Goal: Transaction & Acquisition: Purchase product/service

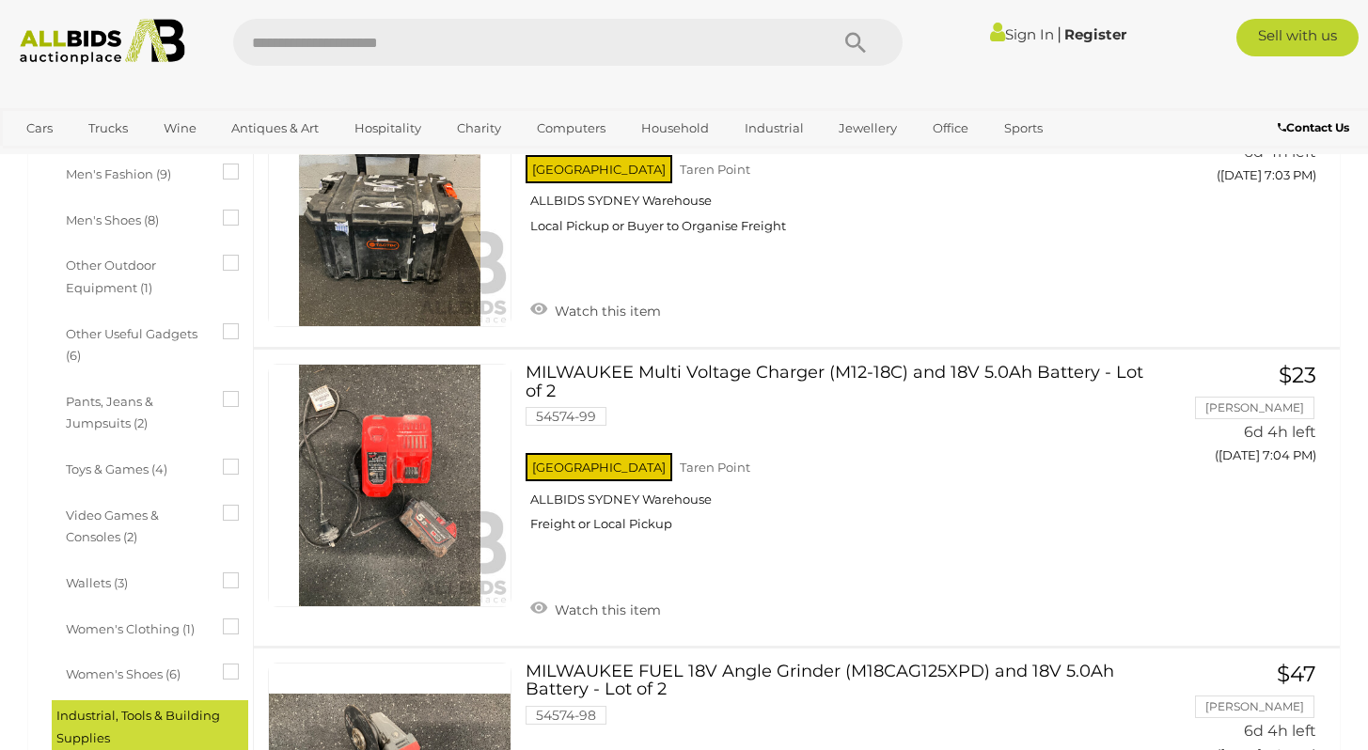
scroll to position [1182, 0]
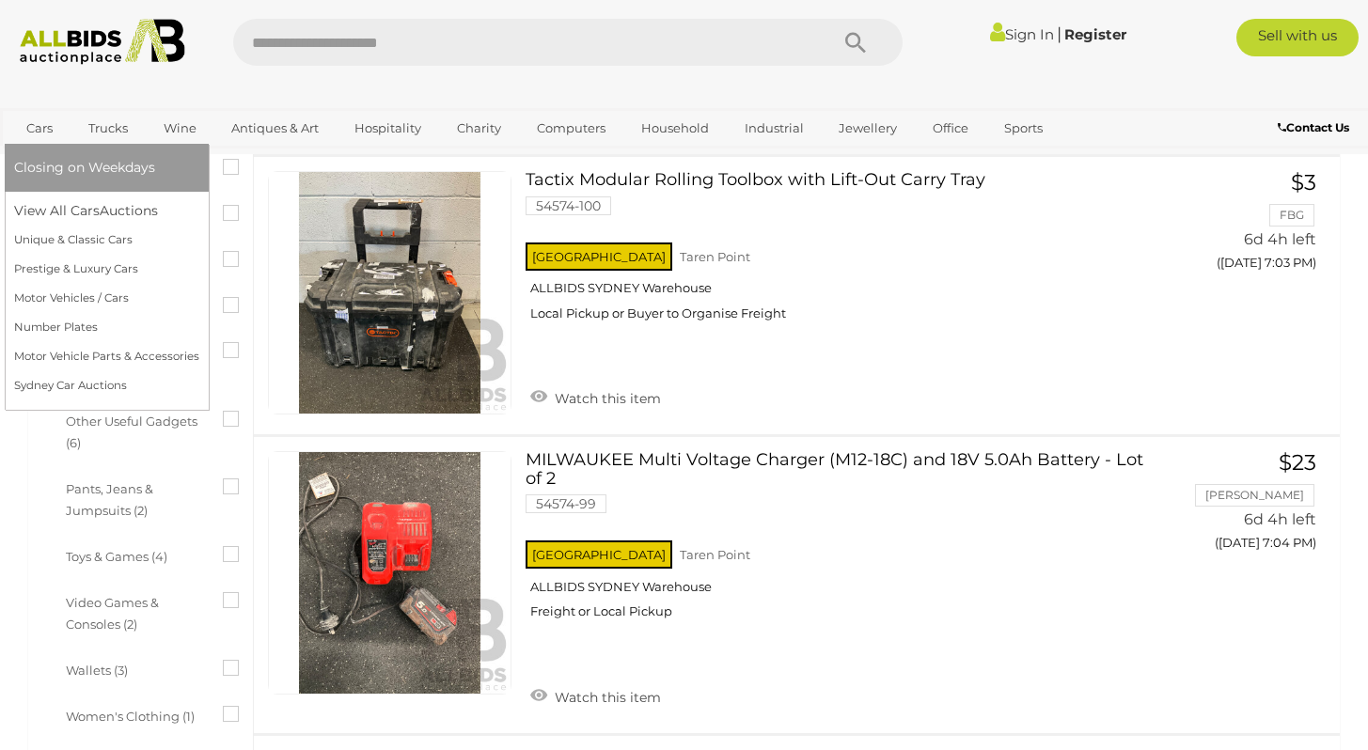
click at [46, 131] on link "Cars" at bounding box center [39, 128] width 51 height 31
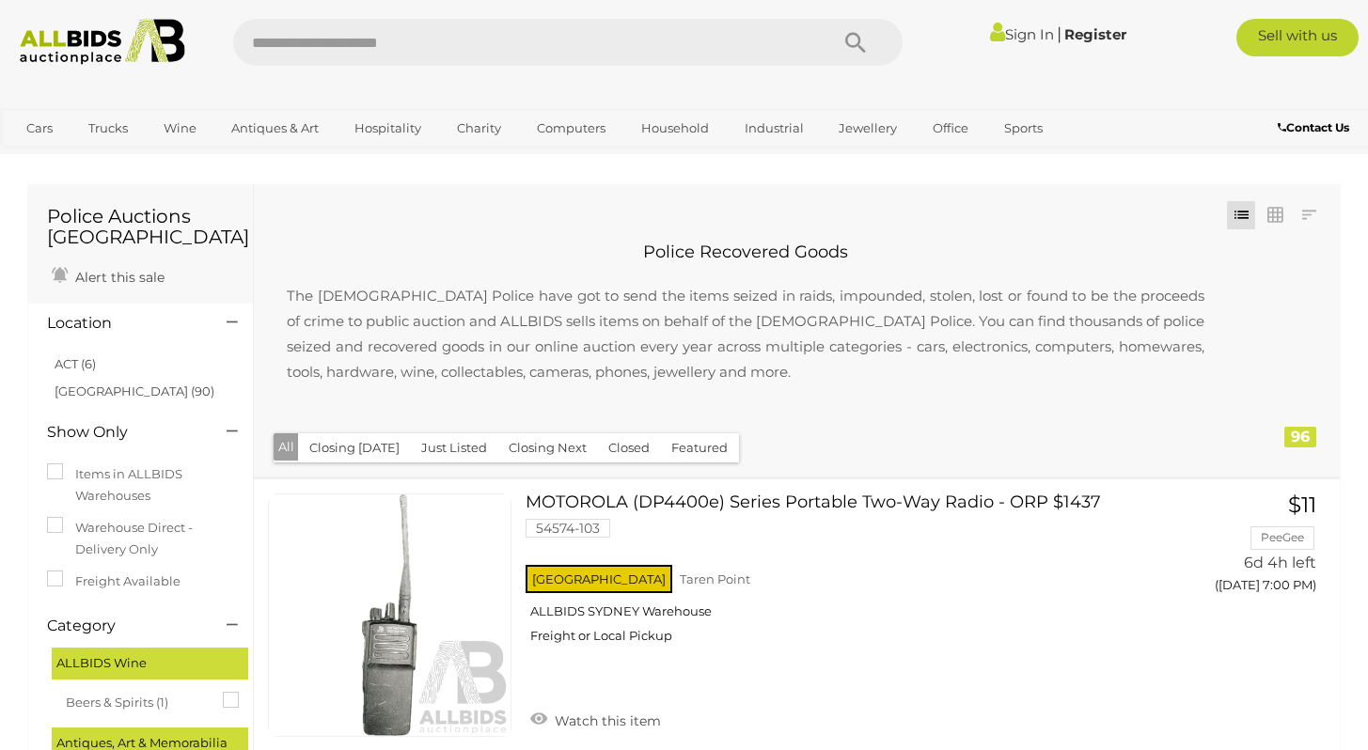
click at [71, 50] on img at bounding box center [102, 42] width 184 height 46
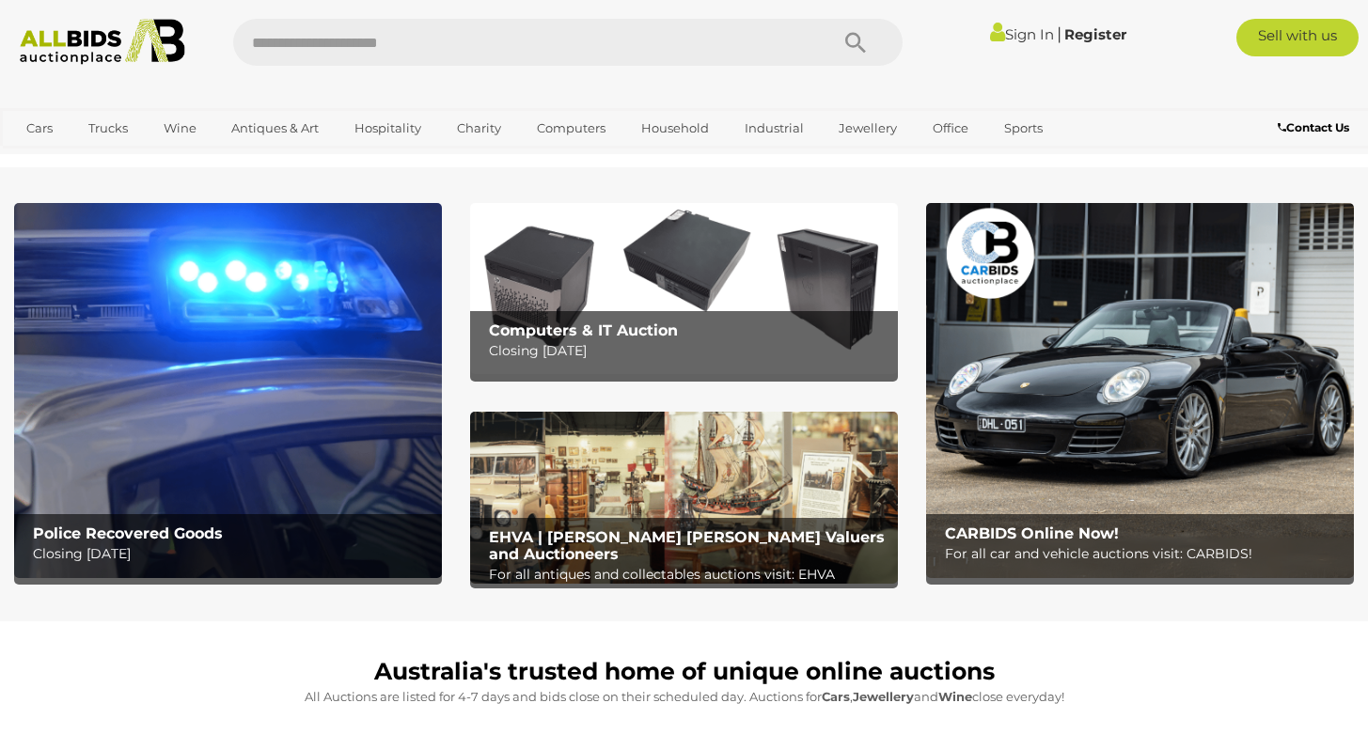
click at [1042, 446] on img at bounding box center [1140, 390] width 428 height 375
